Goal: Information Seeking & Learning: Learn about a topic

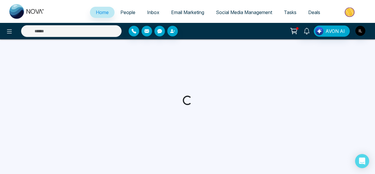
select select "*"
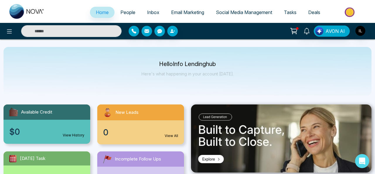
click at [348, 13] on img at bounding box center [350, 12] width 42 height 13
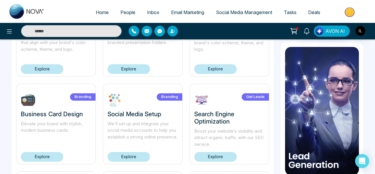
scroll to position [186, 0]
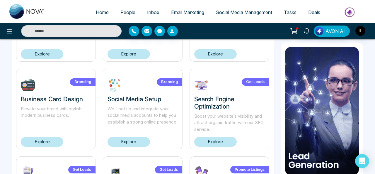
click at [214, 144] on link "Explore" at bounding box center [215, 142] width 42 height 10
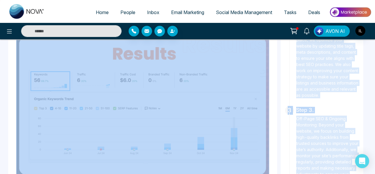
scroll to position [380, 0]
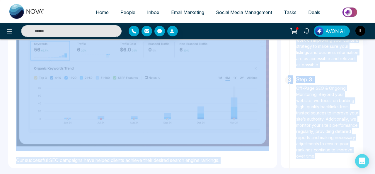
drag, startPoint x: 126, startPoint y: 76, endPoint x: 318, endPoint y: 168, distance: 212.6
copy div "Loremi Dolors Ametconsecte Adipi elit seddoei’t incididunt utl etdolor magnaal …"
click at [330, 64] on p "On-Page Optimization & Content Strategy: Once we have our keyword strategy in p…" at bounding box center [327, 28] width 63 height 80
